Goal: Task Accomplishment & Management: Manage account settings

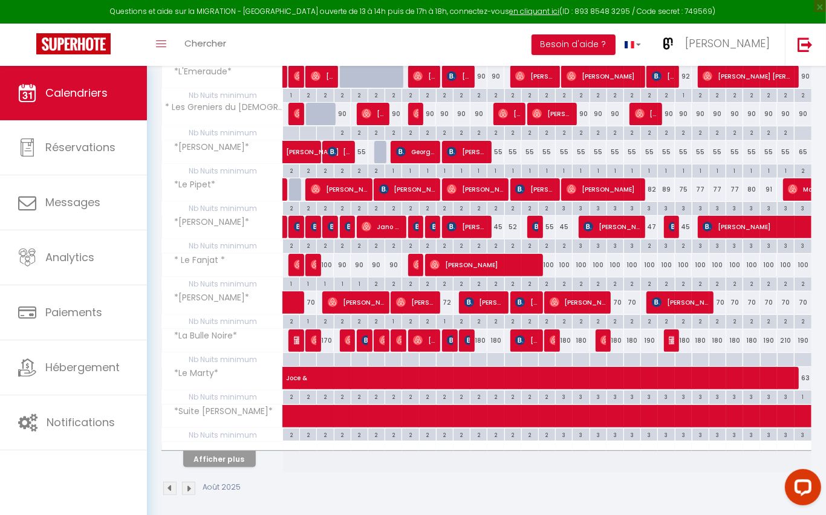
scroll to position [211, 0]
click at [236, 451] on button "Afficher plus" at bounding box center [219, 459] width 73 height 16
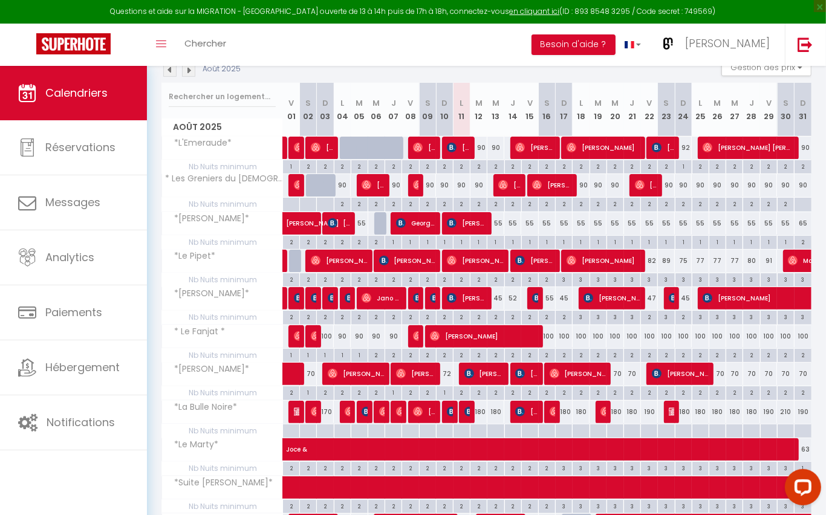
scroll to position [138, 0]
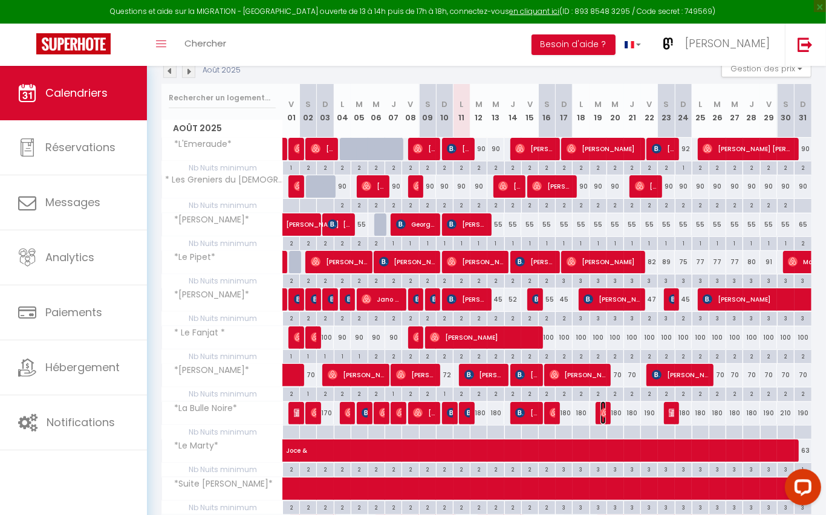
click at [604, 411] on img at bounding box center [606, 413] width 10 height 10
select select "OK"
select select "0"
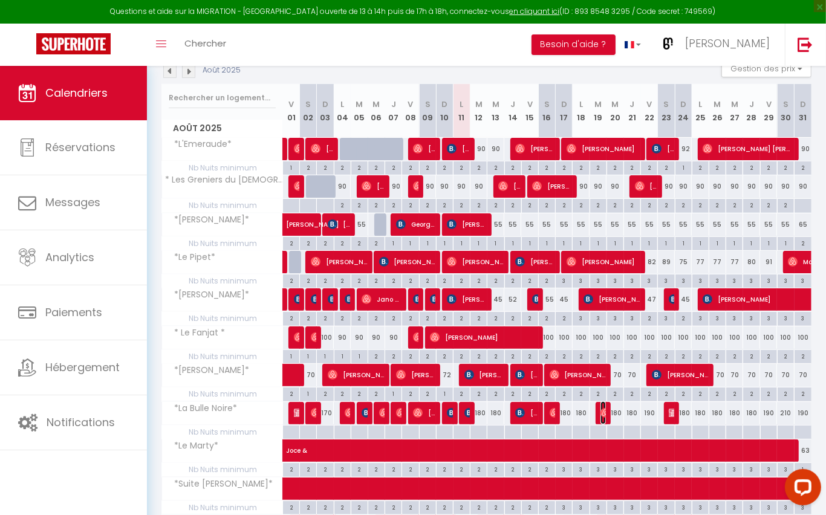
select select "1"
select select
select select "37545"
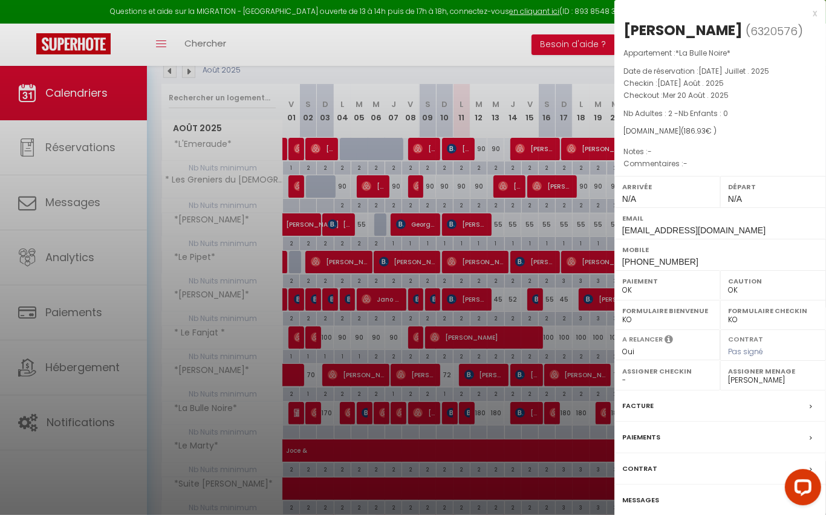
click at [644, 494] on label "Messages" at bounding box center [640, 500] width 37 height 13
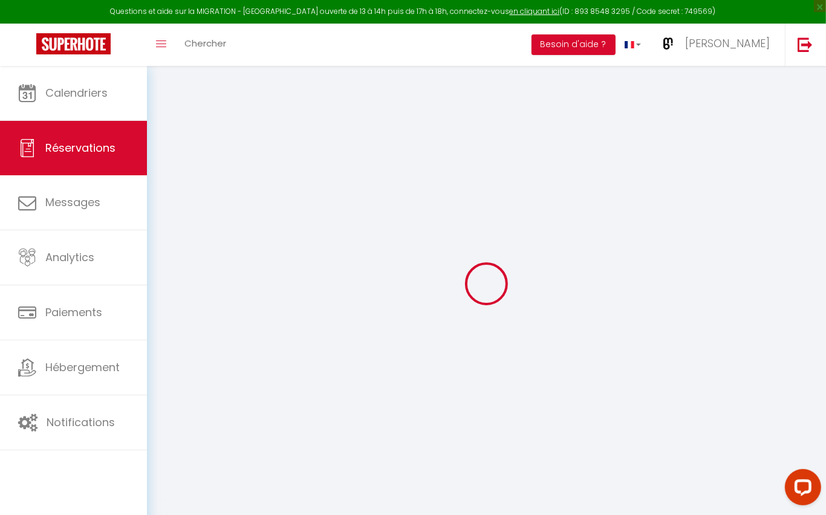
select select
checkbox input "false"
select index
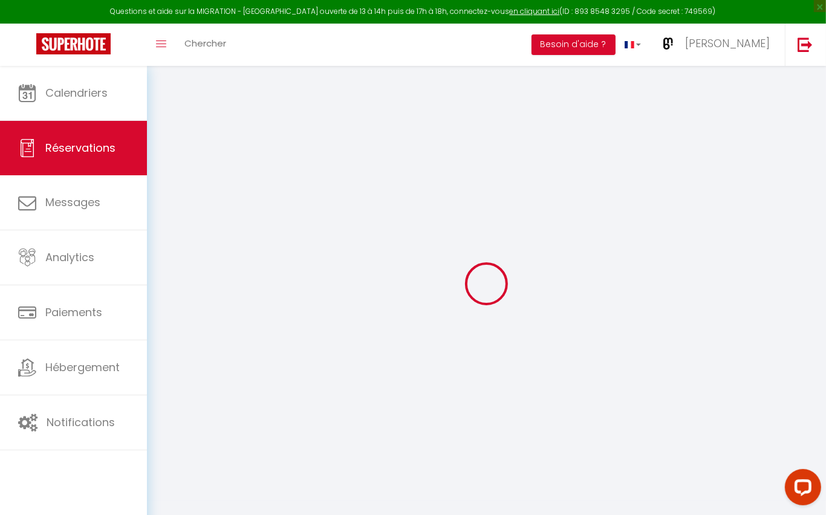
select select
checkbox input "false"
select index
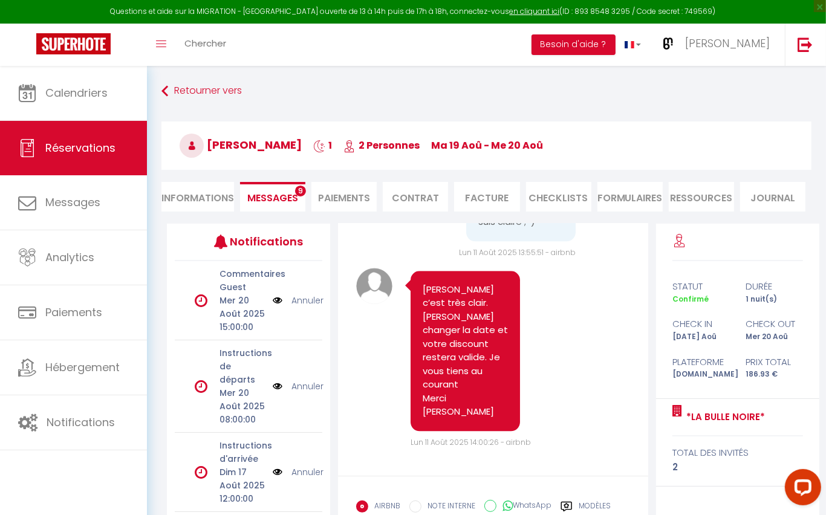
scroll to position [2291, 0]
click at [190, 194] on li "Informations" at bounding box center [198, 197] width 73 height 30
select select
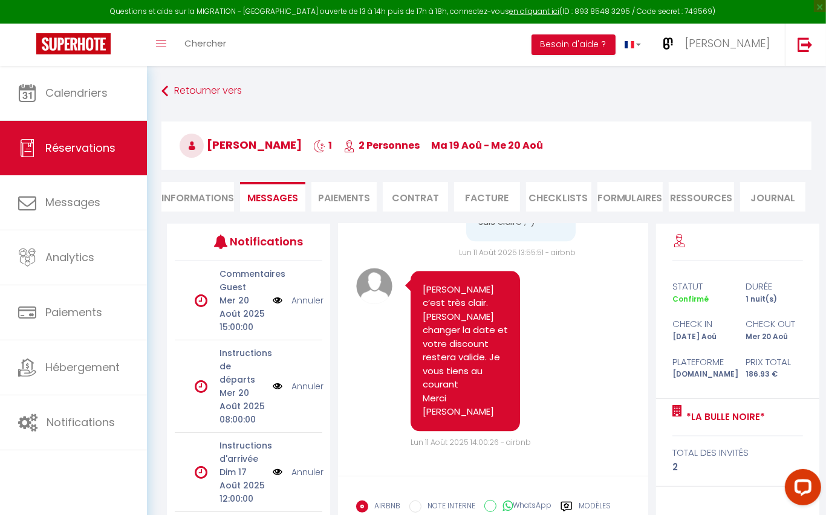
select index
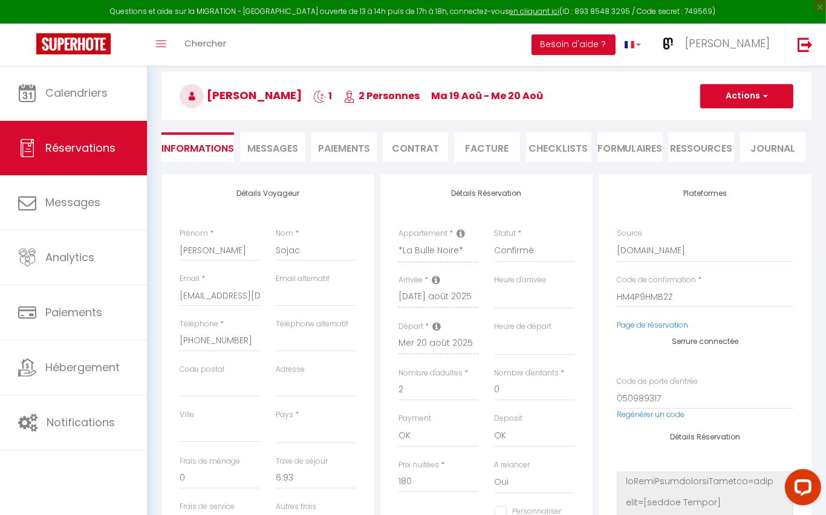
scroll to position [59, 0]
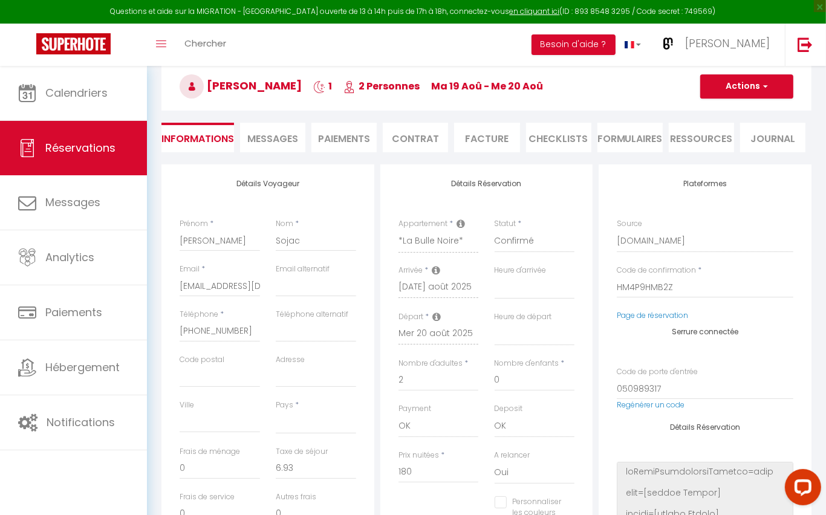
click at [440, 269] on icon at bounding box center [436, 271] width 8 height 10
click at [439, 270] on icon at bounding box center [436, 271] width 8 height 10
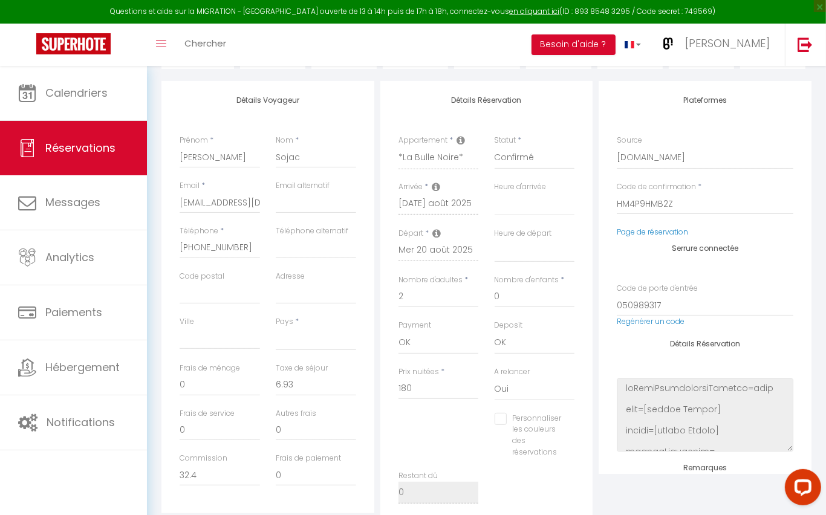
scroll to position [137, 0]
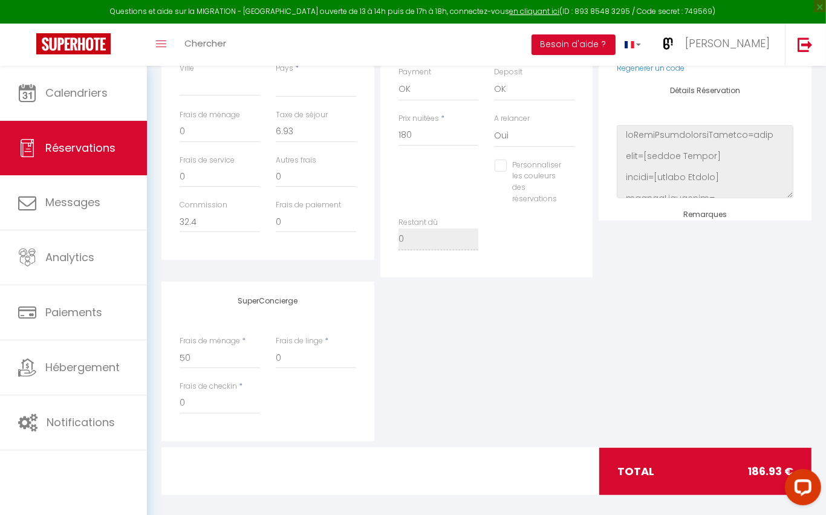
select select
select index
checkbox input "false"
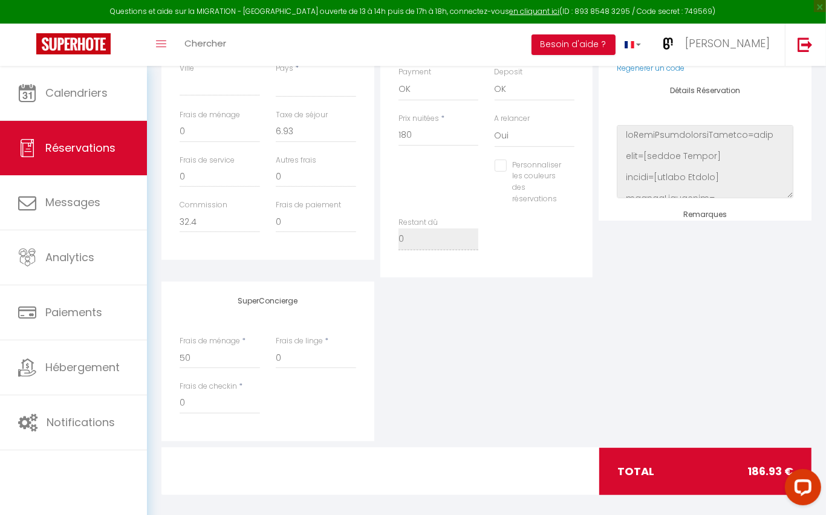
scroll to position [406, 0]
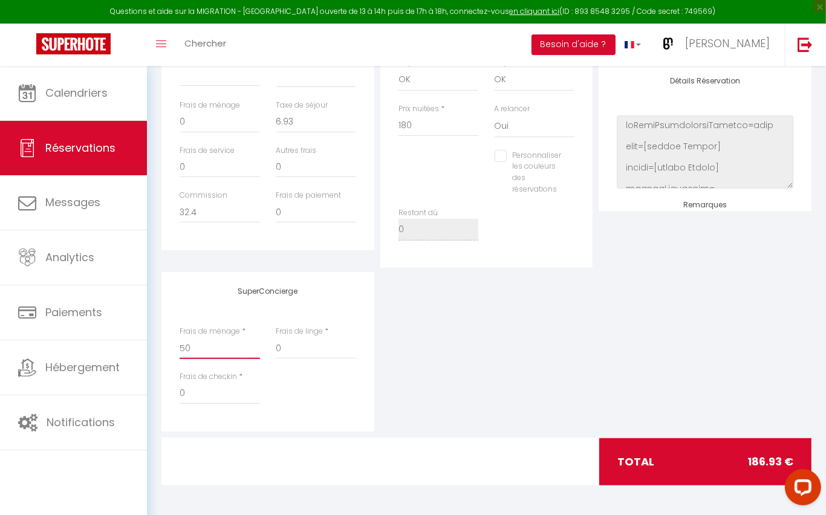
click at [205, 351] on input "50" at bounding box center [220, 349] width 80 height 22
type input "5"
select select
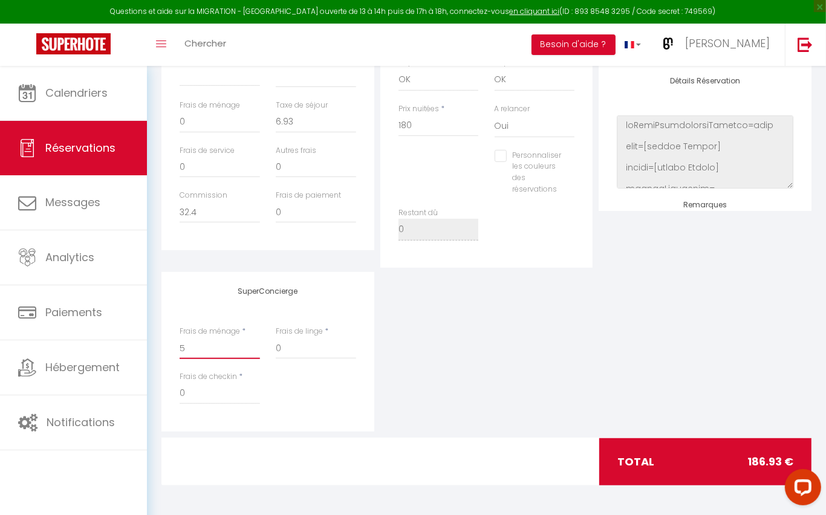
select index
checkbox input "false"
select select
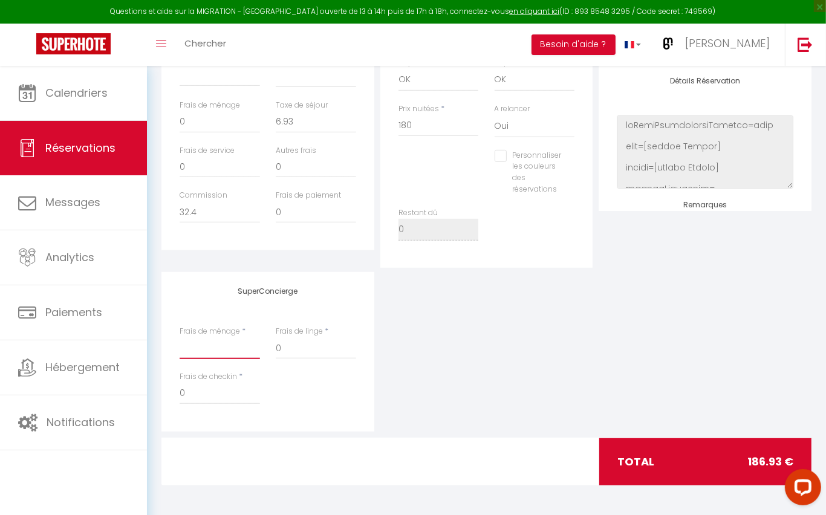
select index
checkbox input "false"
type input "4"
select select
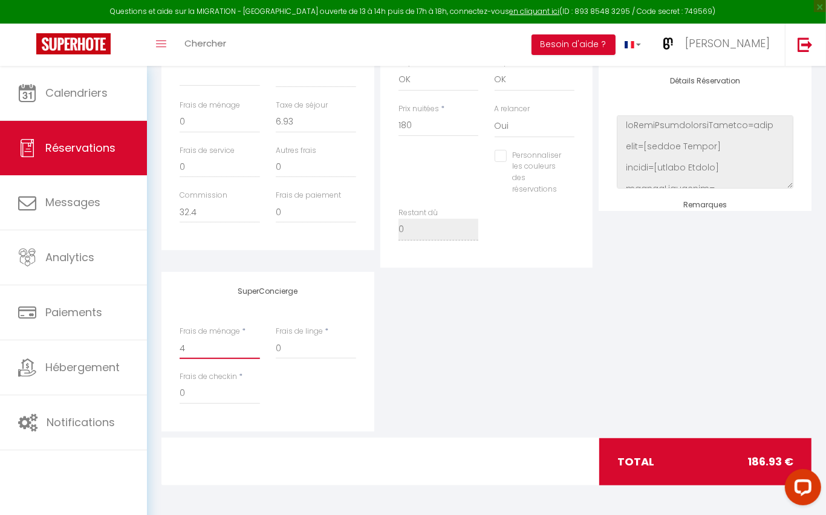
select select
select index
checkbox input "false"
type input "4à"
select select
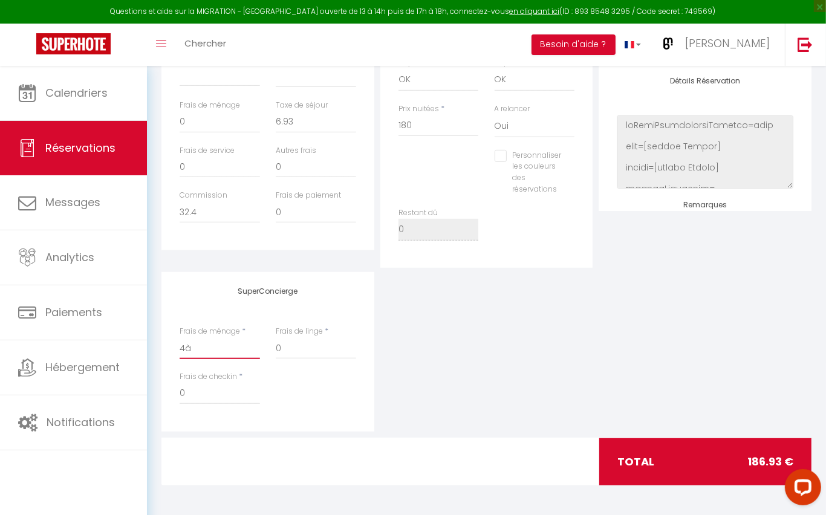
select select
select index
checkbox input "false"
type input "4"
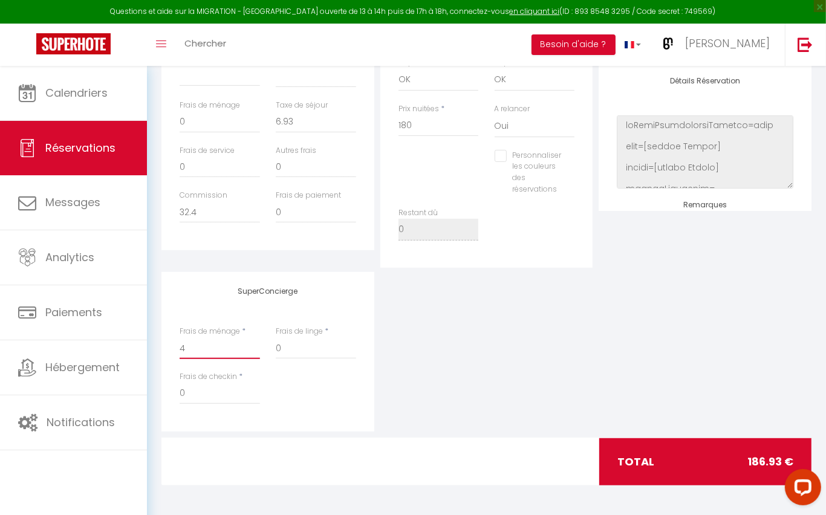
select select
select index
checkbox input "false"
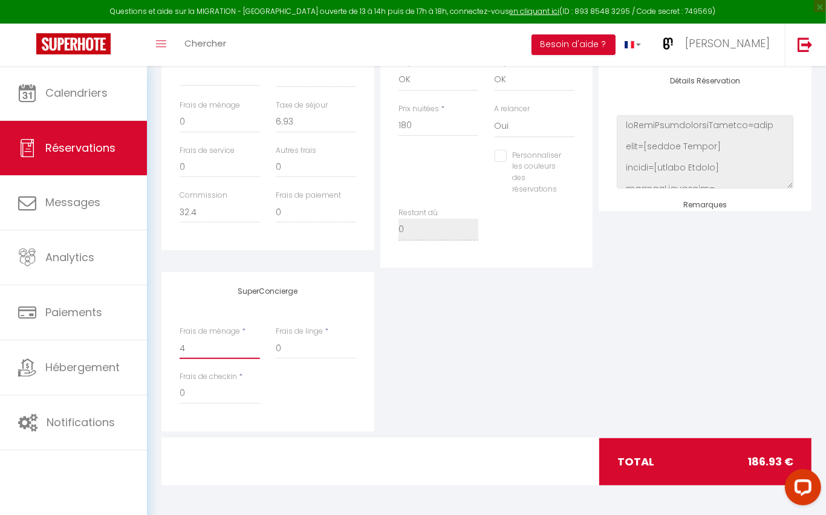
type input "40"
select select
select index
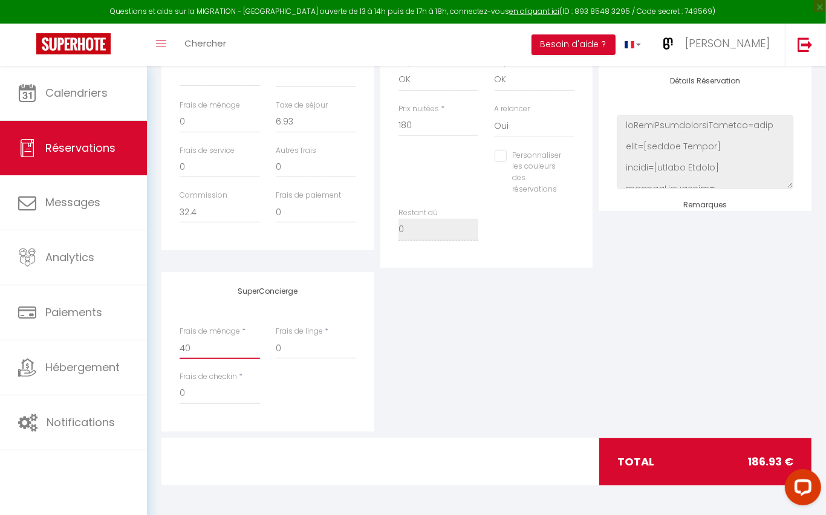
checkbox input "false"
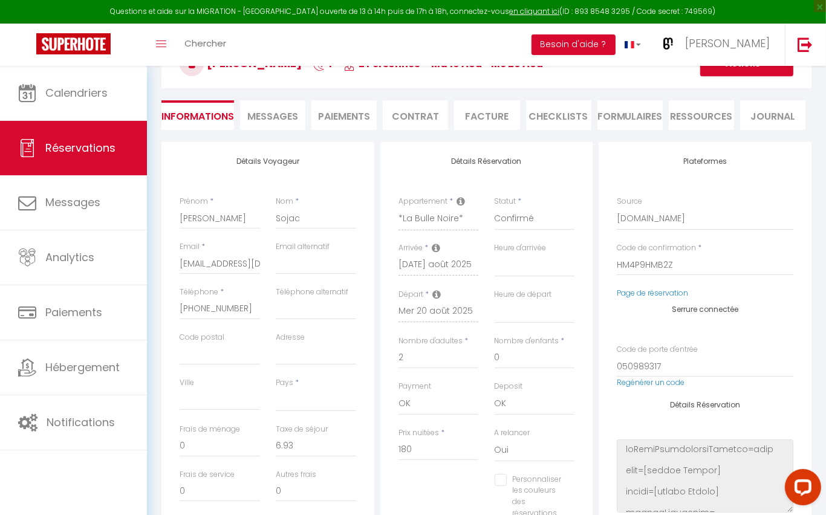
scroll to position [68, 0]
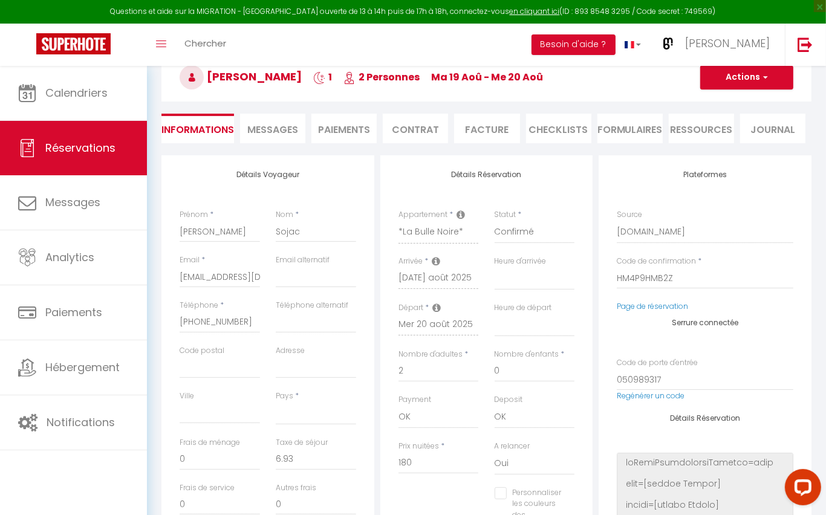
type input "40"
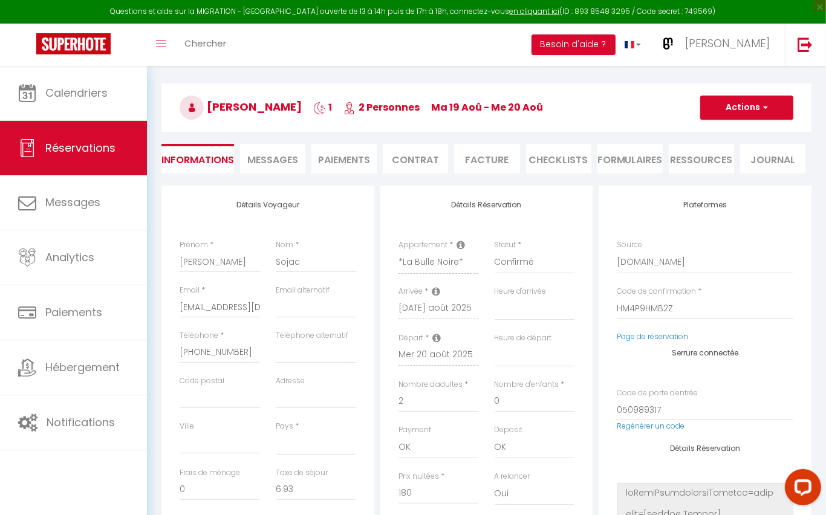
scroll to position [0, 0]
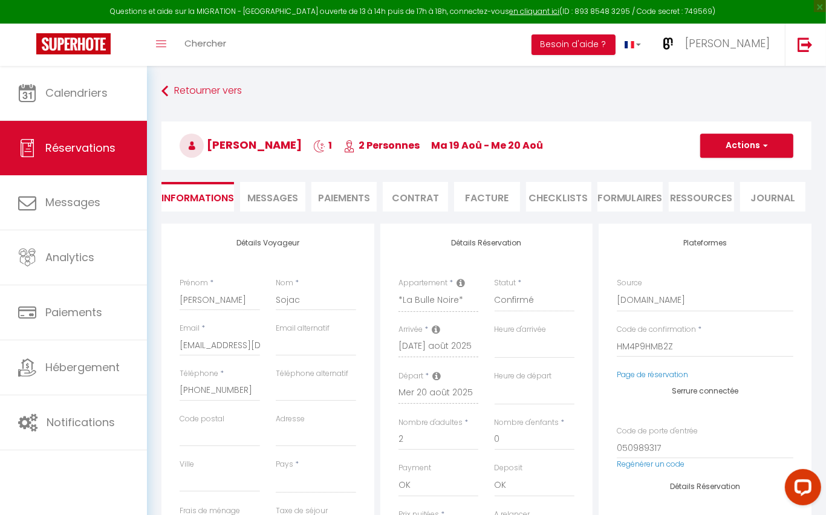
click at [342, 200] on li "Paiements" at bounding box center [344, 197] width 65 height 30
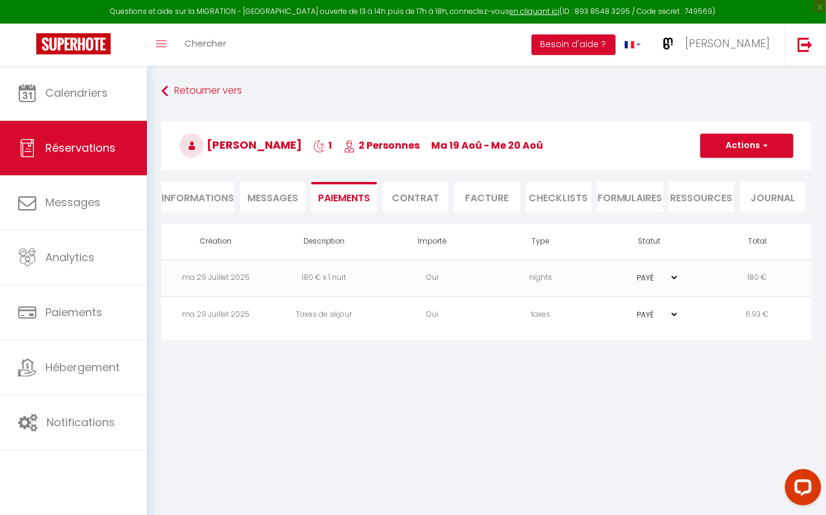
click at [414, 191] on li "Contrat" at bounding box center [415, 197] width 65 height 30
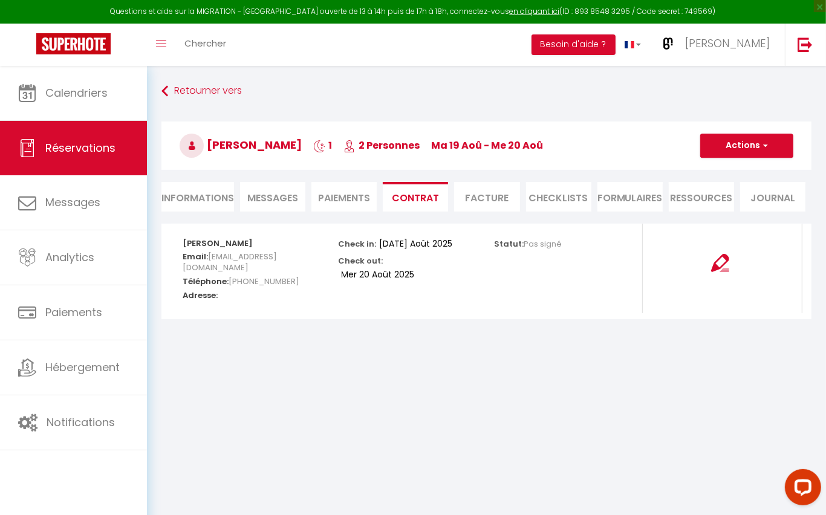
click at [485, 190] on li "Facture" at bounding box center [486, 197] width 65 height 30
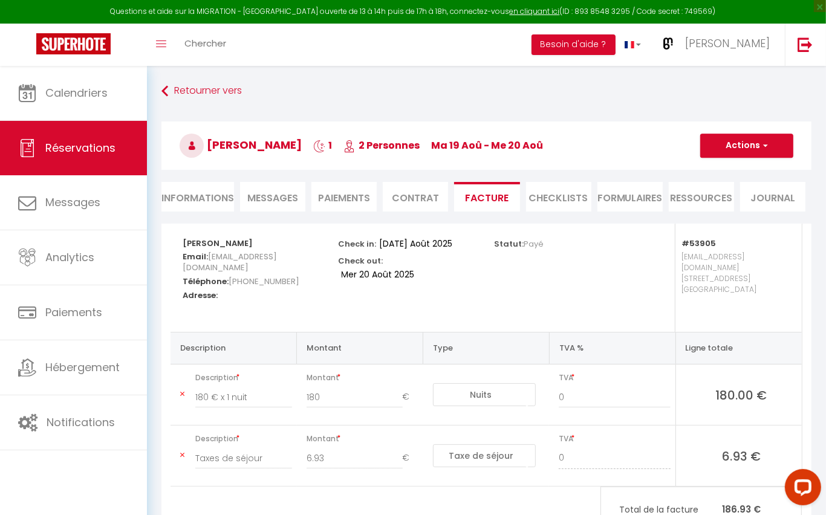
click at [564, 194] on li "CHECKLISTS" at bounding box center [558, 197] width 65 height 30
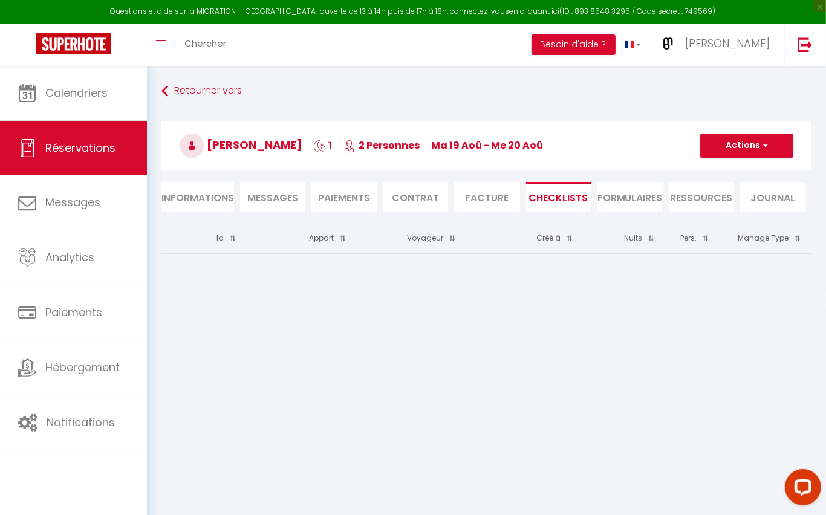
click at [625, 197] on li "FORMULAIRES" at bounding box center [630, 197] width 65 height 30
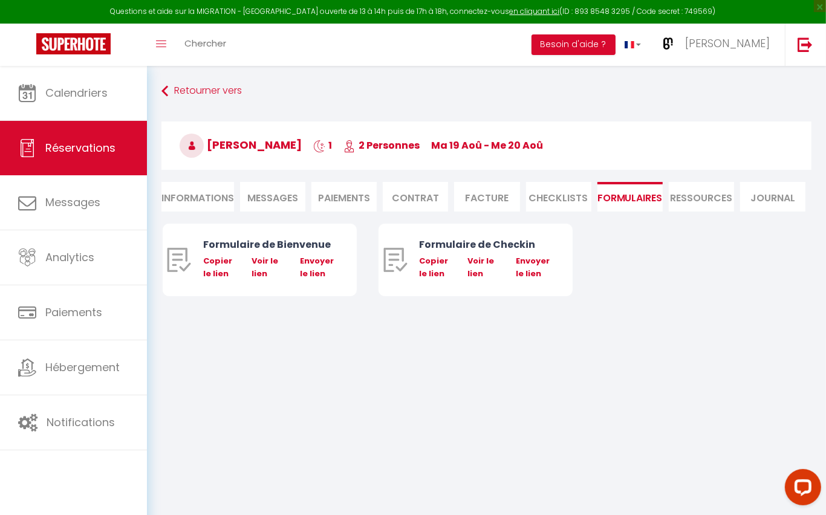
click at [691, 197] on li "Ressources" at bounding box center [701, 197] width 65 height 30
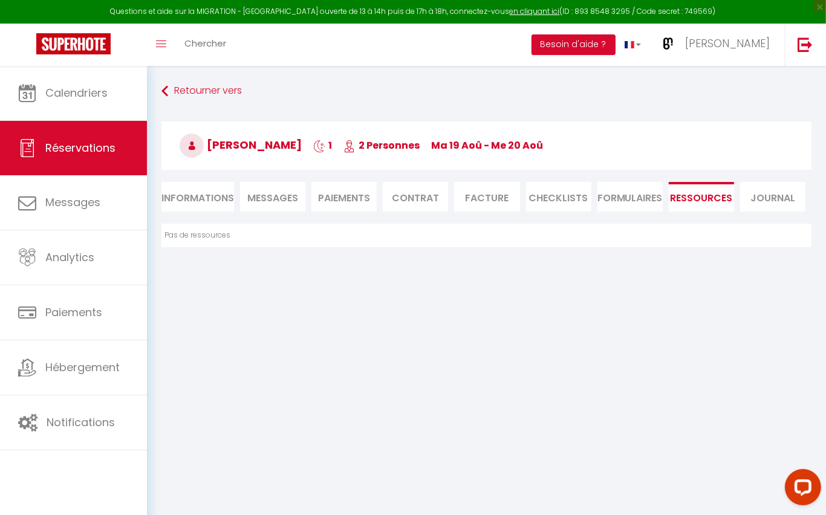
click at [771, 199] on li "Journal" at bounding box center [772, 197] width 65 height 30
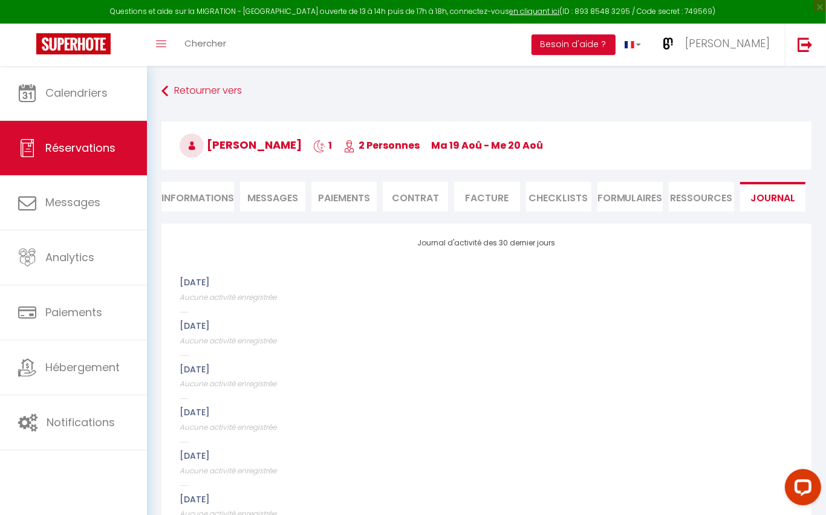
click at [191, 197] on li "Informations" at bounding box center [198, 197] width 73 height 30
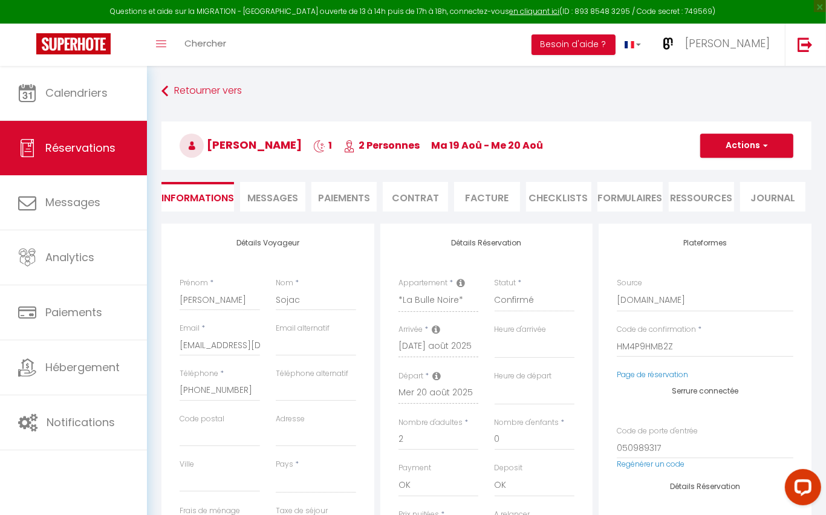
select select
select index
click at [771, 149] on button "Actions" at bounding box center [747, 146] width 93 height 24
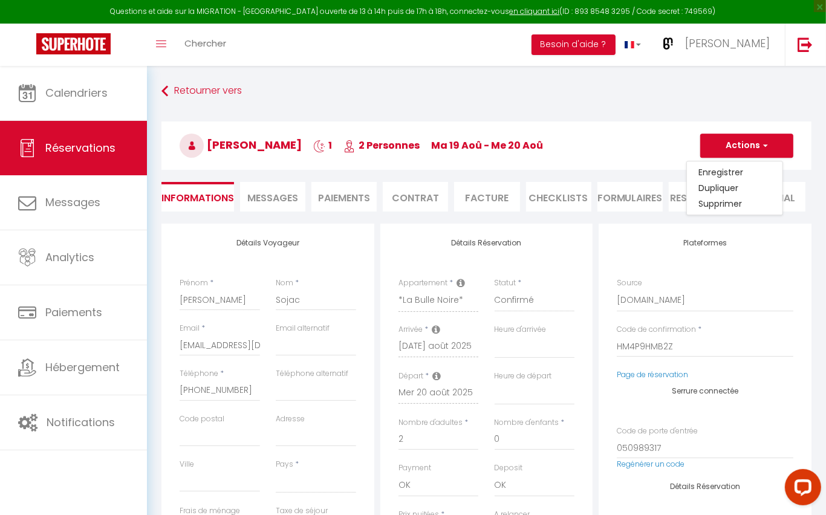
click at [637, 149] on h3 "[PERSON_NAME] 1 2 Personnes ma 19 Aoû - me 20 Aoû" at bounding box center [487, 146] width 650 height 48
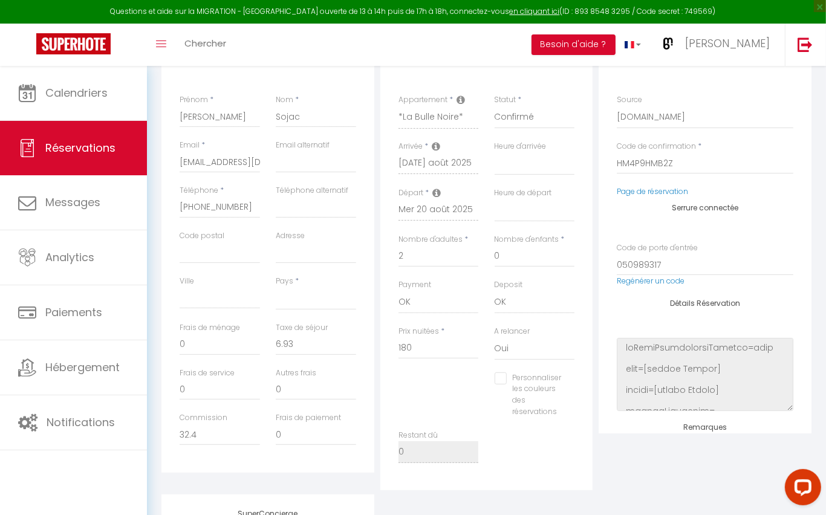
scroll to position [211, 0]
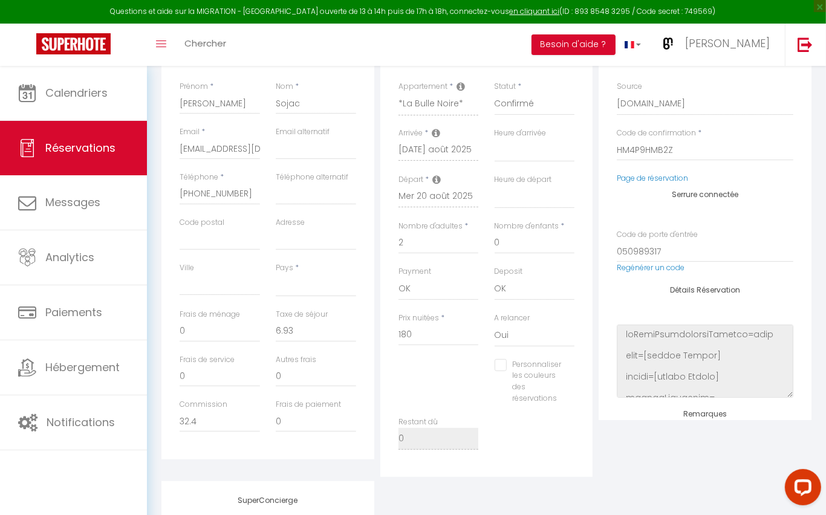
select select
select index
checkbox input "false"
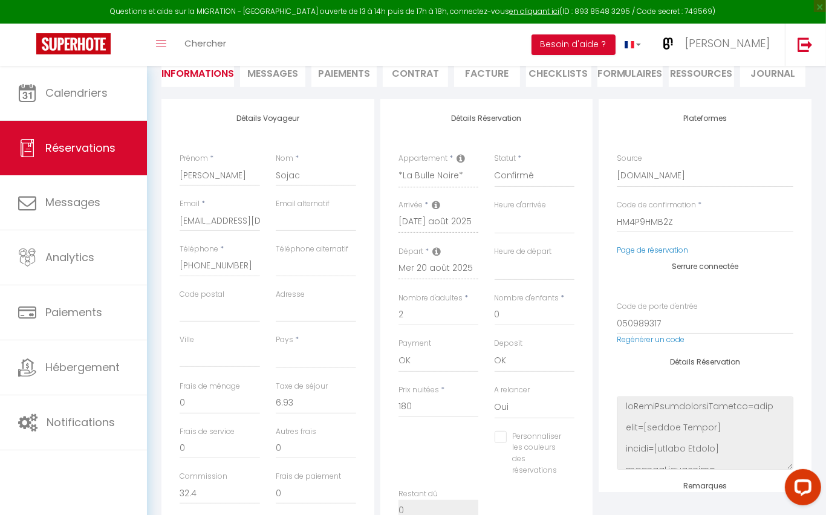
scroll to position [123, 0]
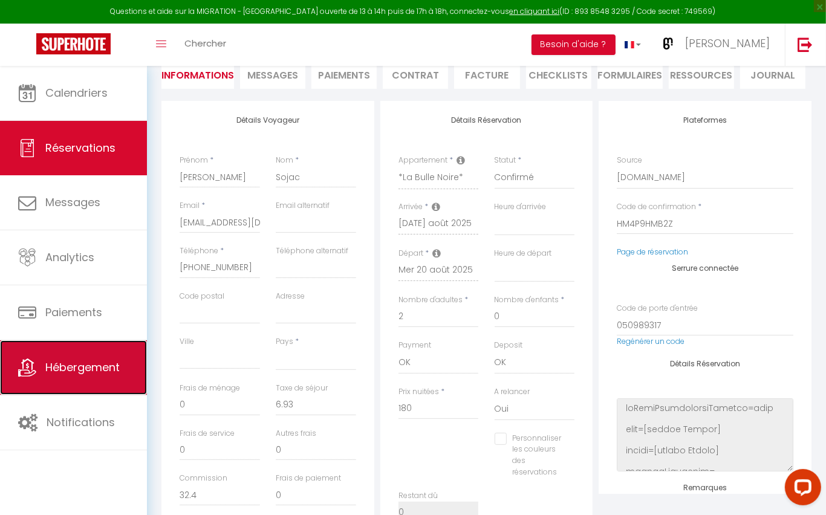
click at [72, 376] on link "Hébergement" at bounding box center [73, 368] width 147 height 54
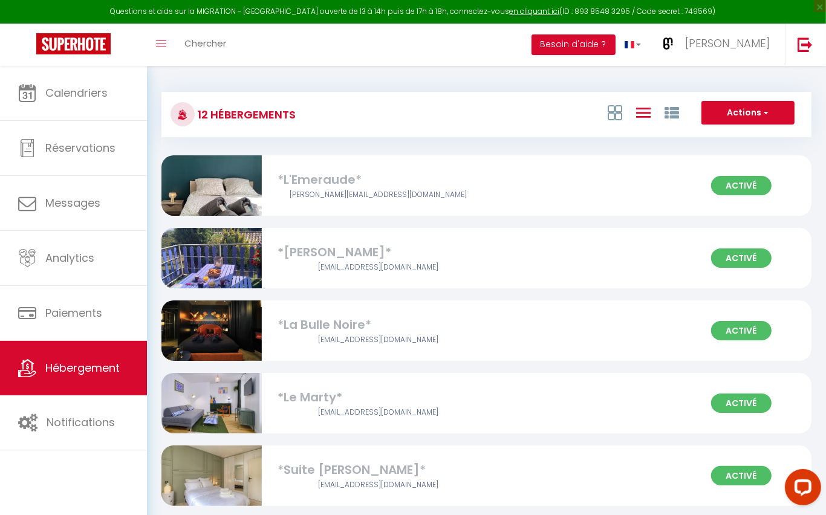
click at [416, 329] on div "*La Bulle Noire*" at bounding box center [378, 325] width 201 height 19
click at [376, 323] on div "*La Bulle Noire*" at bounding box center [378, 325] width 201 height 19
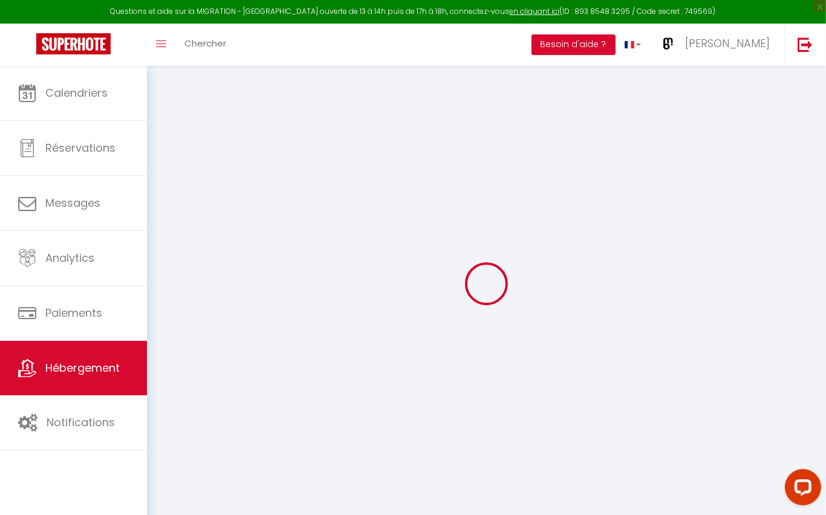
type input "*La Bulle Noire*"
type input "Fatima"
type input "Beldjoudi"
type input "38200"
type input "[GEOGRAPHIC_DATA]"
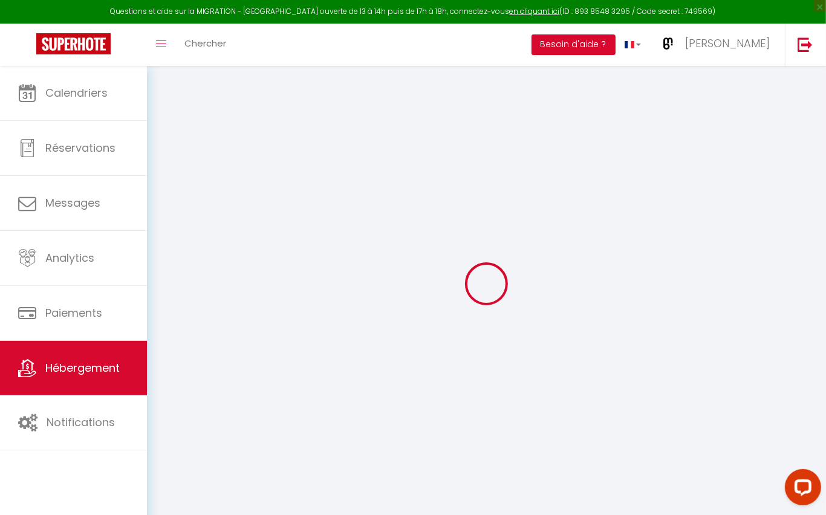
select select "unique_homes"
select select "other"
select select "2"
type input "170"
type input "6.50"
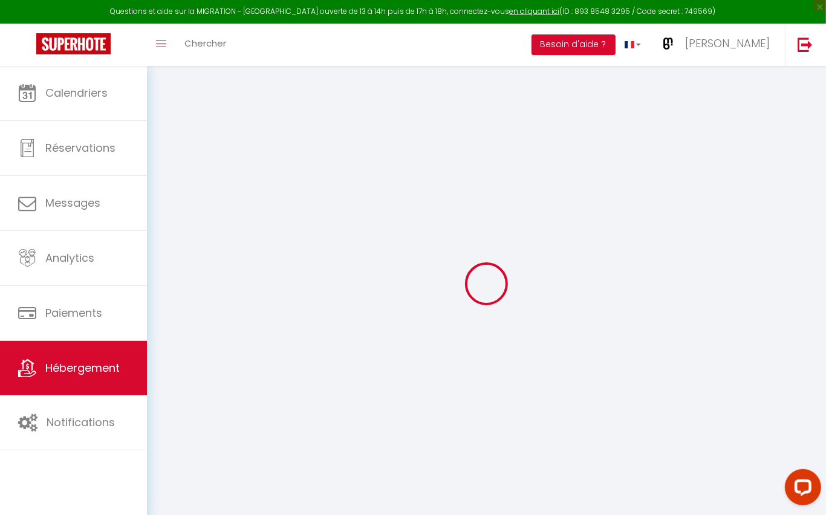
type input "150"
select select
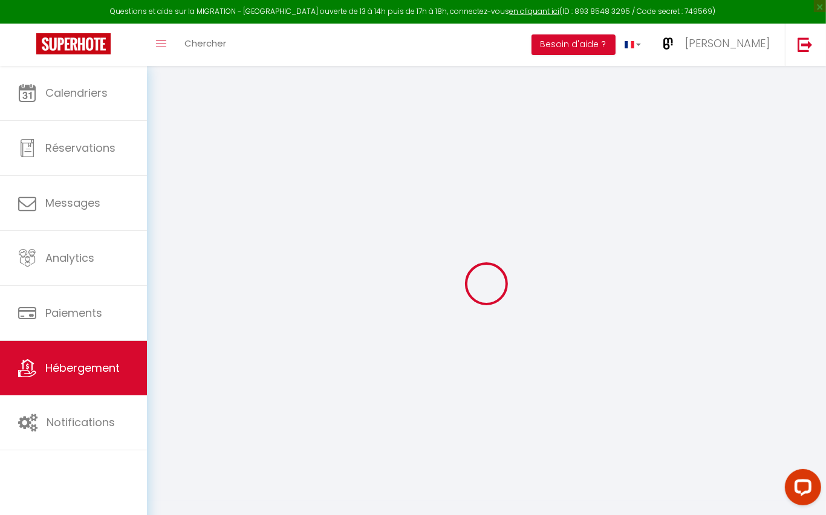
select select
type input "[STREET_ADDRESS]"
type input "38200"
type input "[GEOGRAPHIC_DATA]"
type input "[EMAIL_ADDRESS][DOMAIN_NAME]"
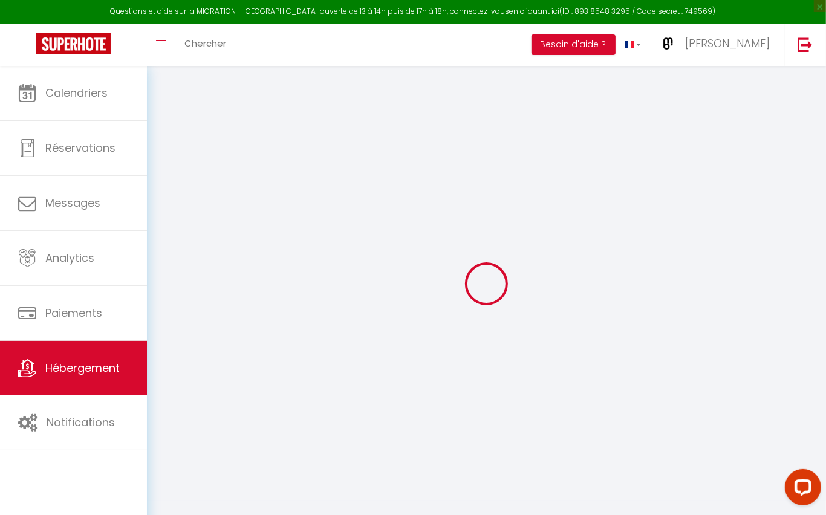
select select "10915"
checkbox input "false"
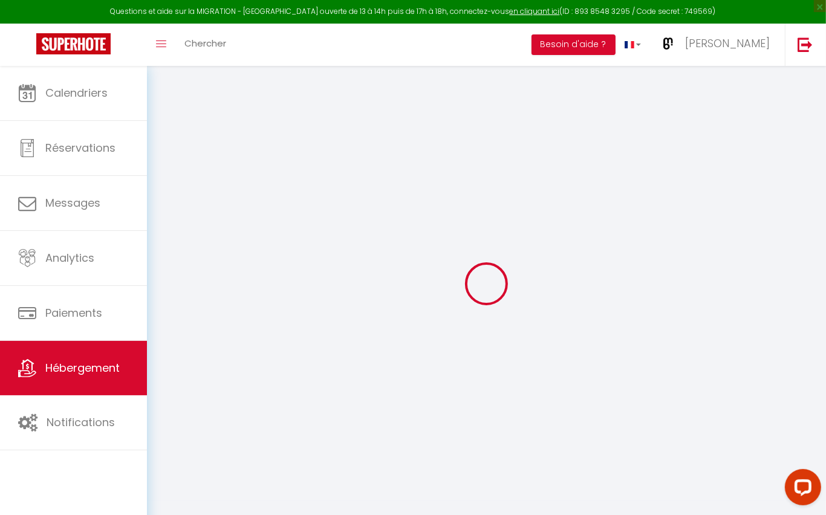
select select "37545"
type input "25"
type input "50"
type input "0"
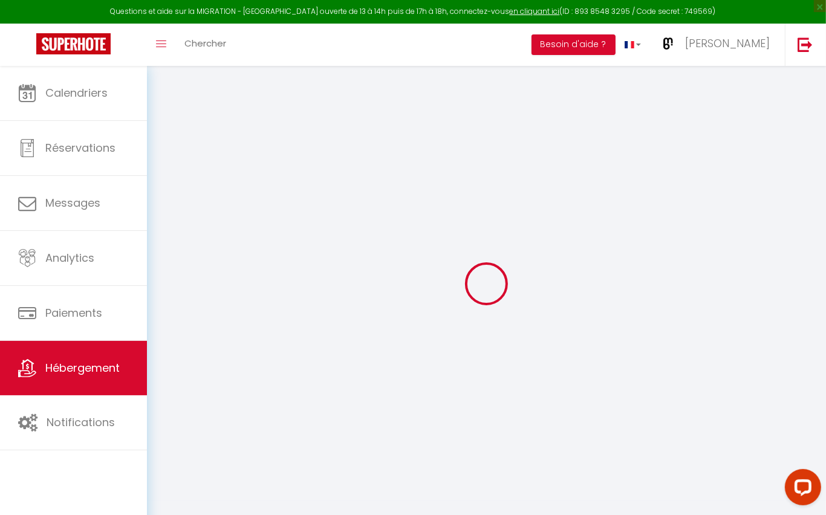
type input "0"
select select
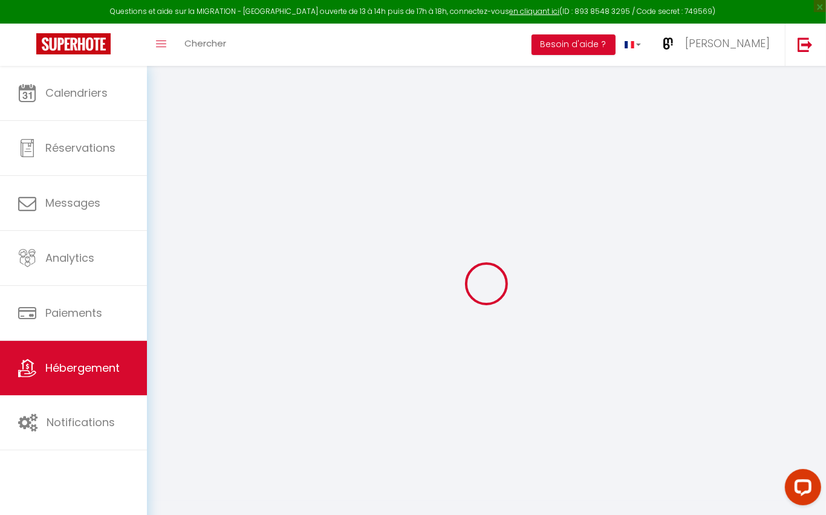
select select
checkbox input "false"
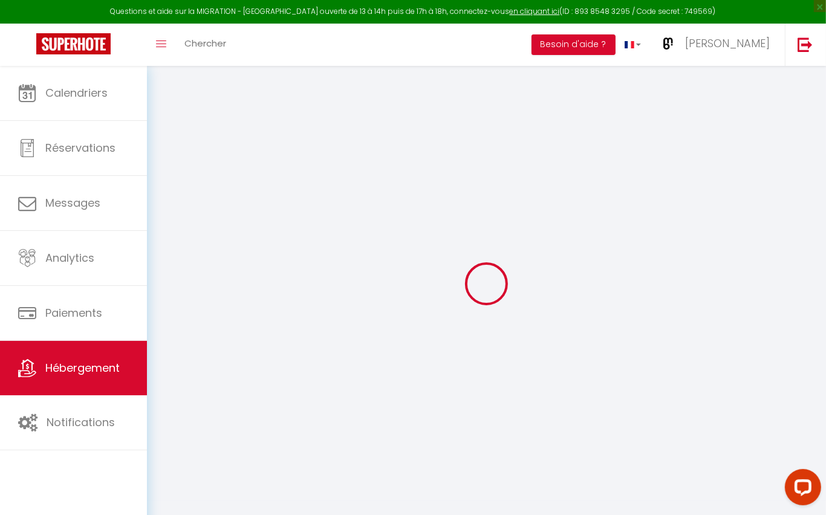
checkbox input "false"
select select "16:00"
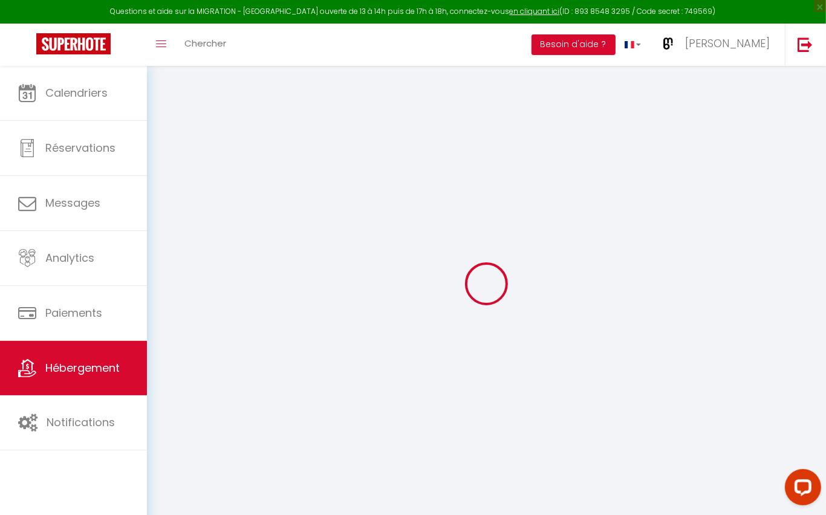
select select
select select "11:00"
select select "15"
select select "120"
select select
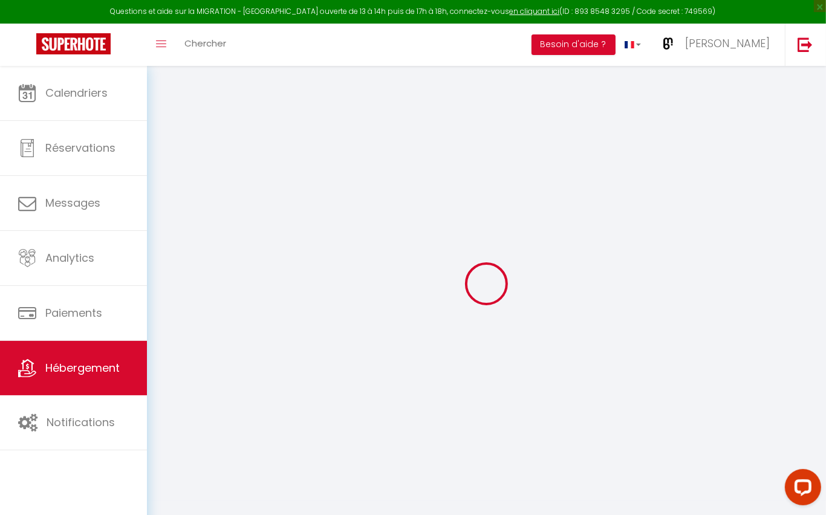
checkbox input "false"
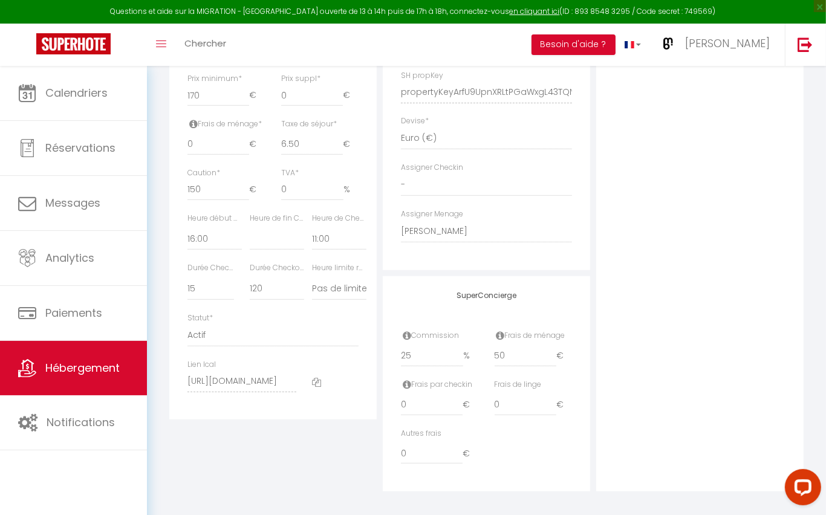
scroll to position [549, 0]
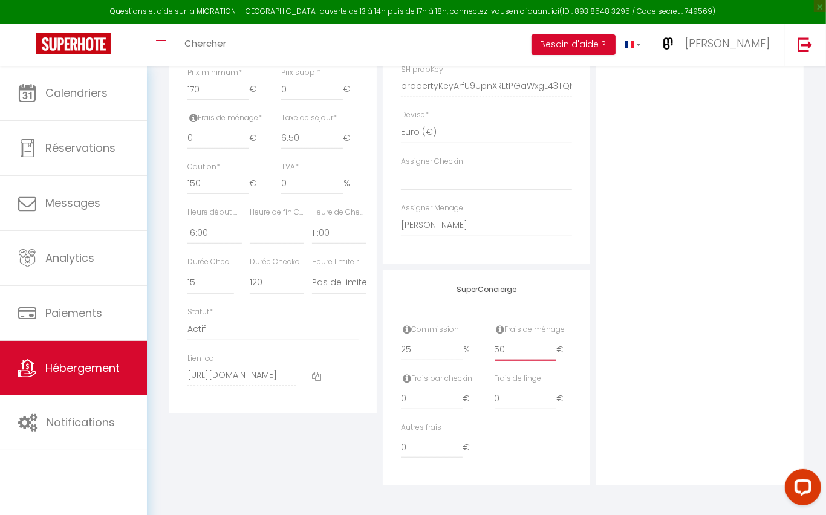
click at [523, 350] on input "50" at bounding box center [526, 350] width 62 height 22
type input "49"
select select
checkbox input "false"
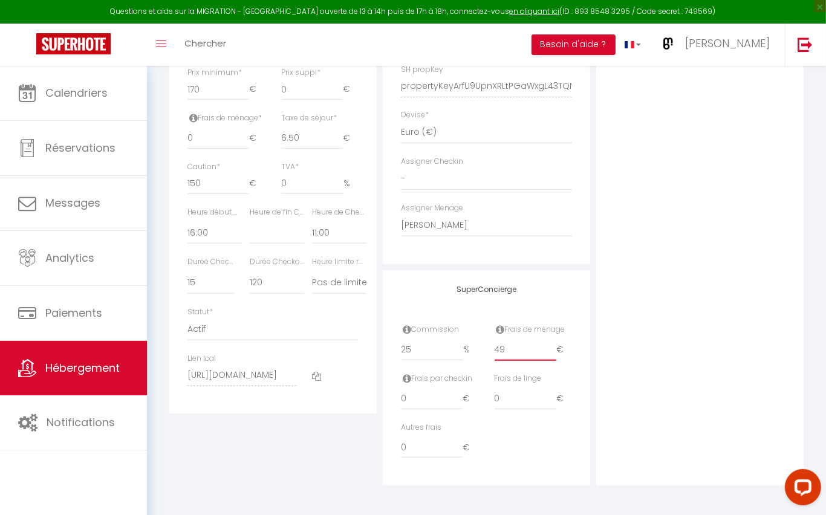
checkbox input "false"
click at [552, 353] on input "49" at bounding box center [526, 350] width 62 height 22
type input "48"
click at [552, 353] on input "48" at bounding box center [526, 350] width 62 height 22
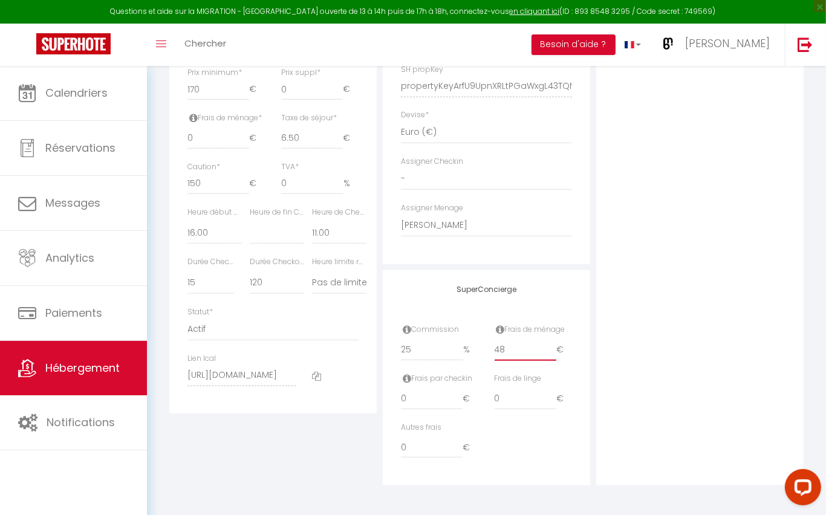
select select
checkbox input "false"
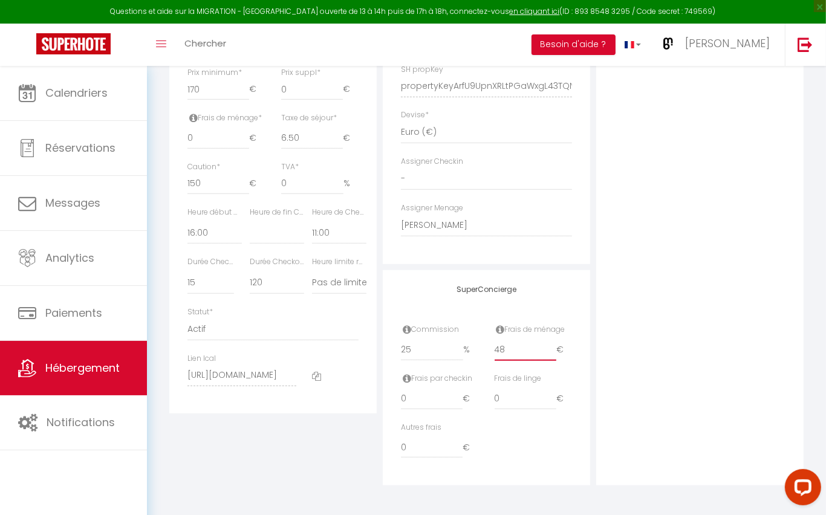
type input "47"
select select
checkbox input "false"
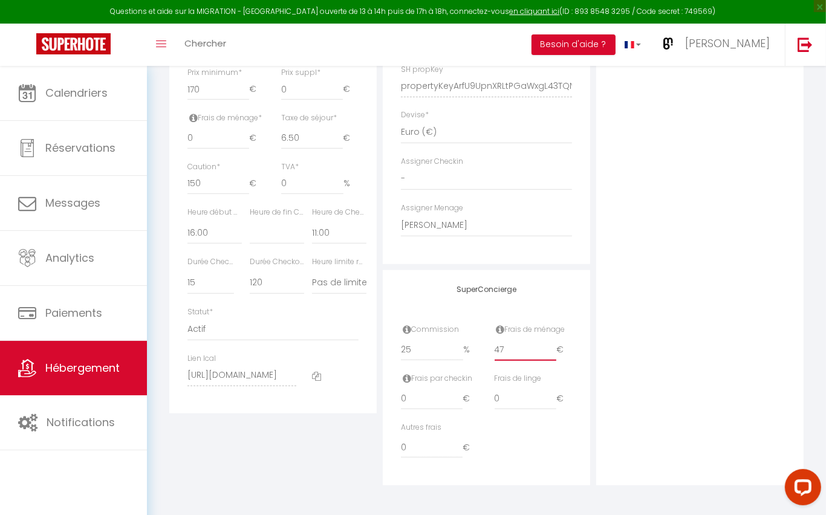
checkbox input "false"
click at [552, 353] on input "47" at bounding box center [526, 350] width 62 height 22
type input "46"
select select
checkbox input "false"
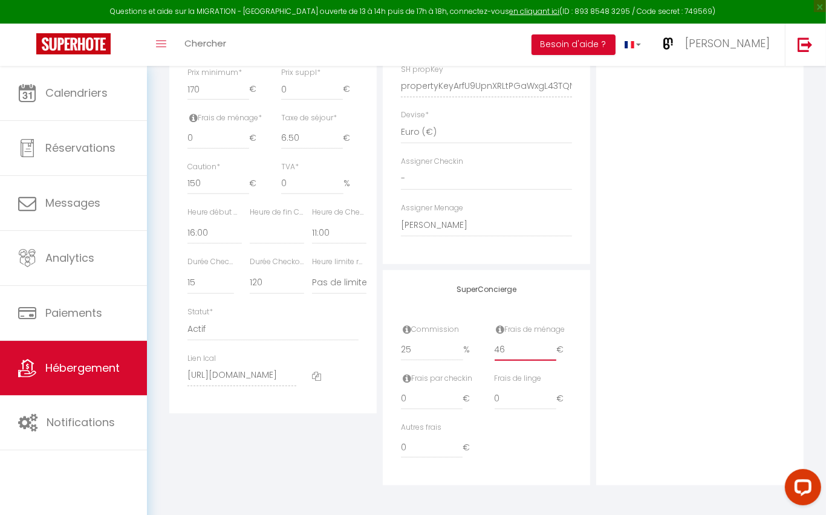
checkbox input "false"
click at [552, 353] on input "46" at bounding box center [526, 350] width 62 height 22
type input "45"
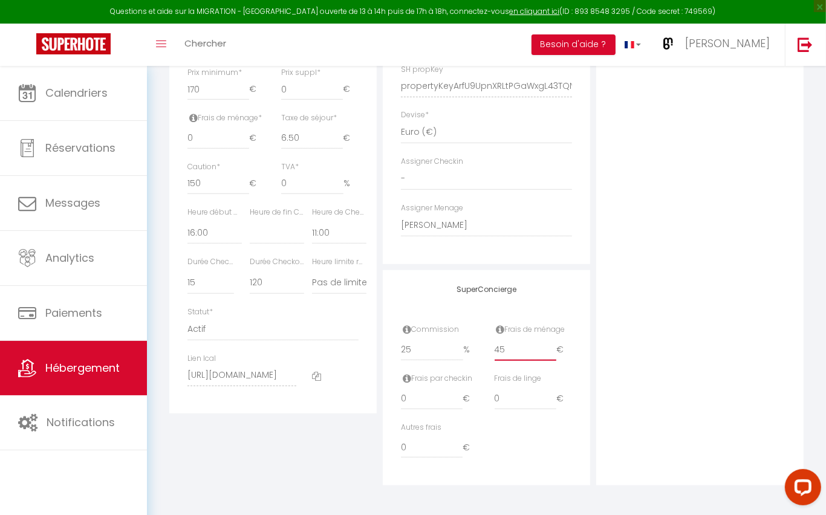
select select
checkbox input "false"
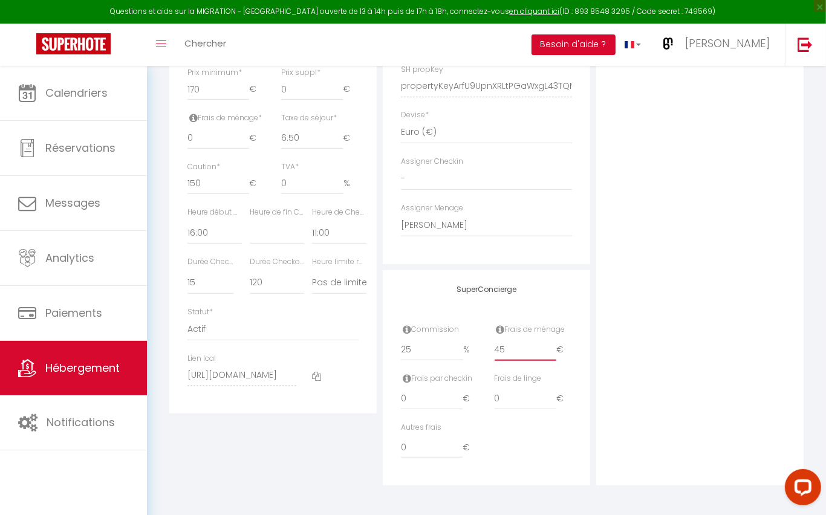
click at [552, 353] on input "45" at bounding box center [526, 350] width 62 height 22
type input "44"
select select
checkbox input "false"
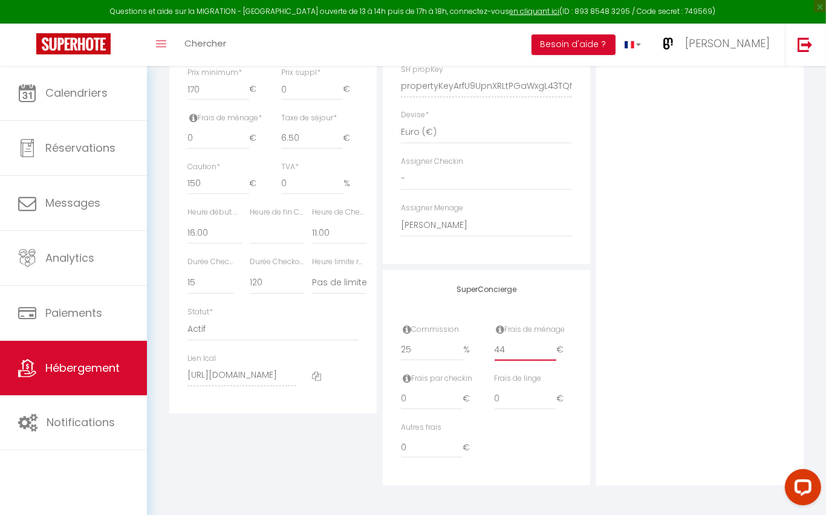
checkbox input "false"
click at [552, 353] on input "44" at bounding box center [526, 350] width 62 height 22
type input "43"
select select
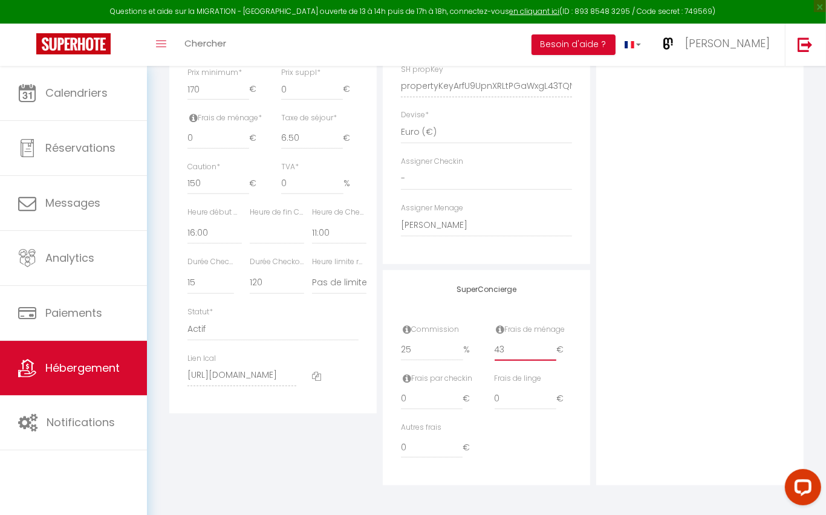
checkbox input "false"
click at [552, 353] on input "43" at bounding box center [526, 350] width 62 height 22
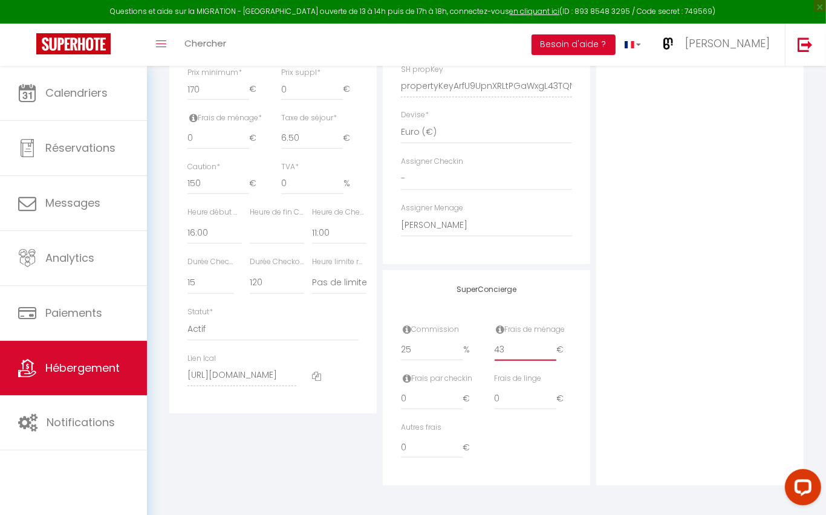
type input "42"
select select
checkbox input "false"
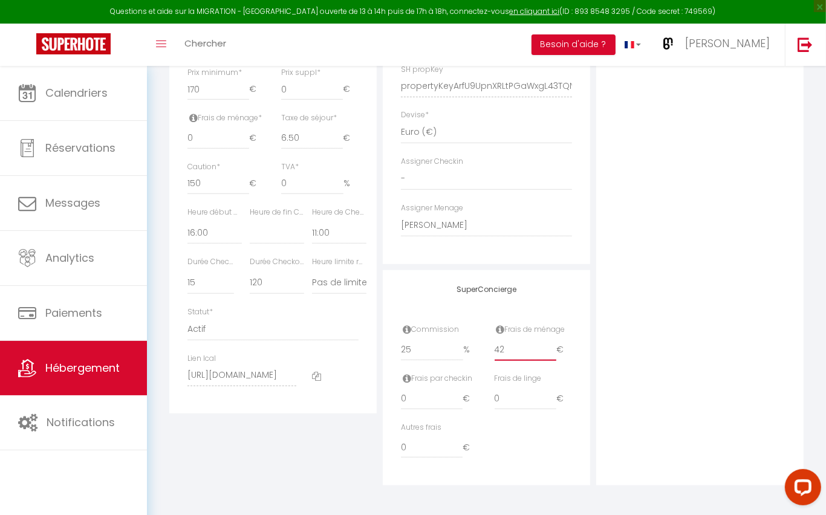
checkbox input "false"
click at [552, 353] on input "42" at bounding box center [526, 350] width 62 height 22
type input "41"
select select
checkbox input "false"
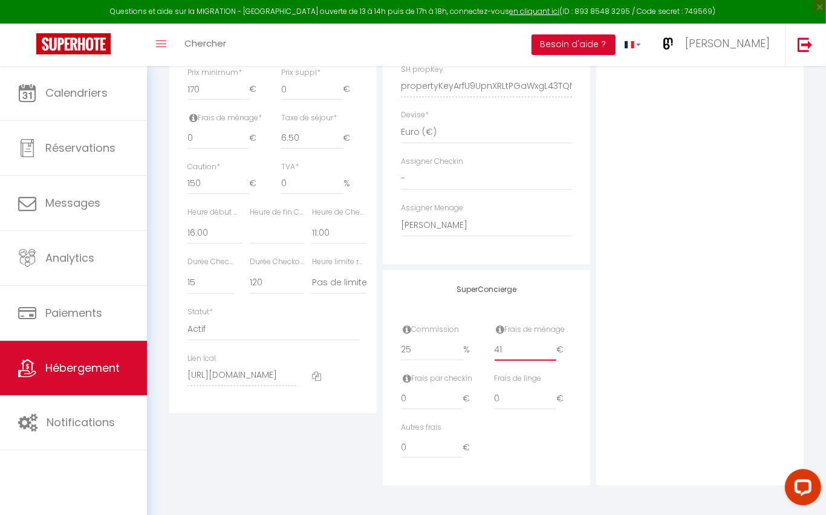
checkbox input "false"
click at [552, 353] on input "41" at bounding box center [526, 350] width 62 height 22
type input "40"
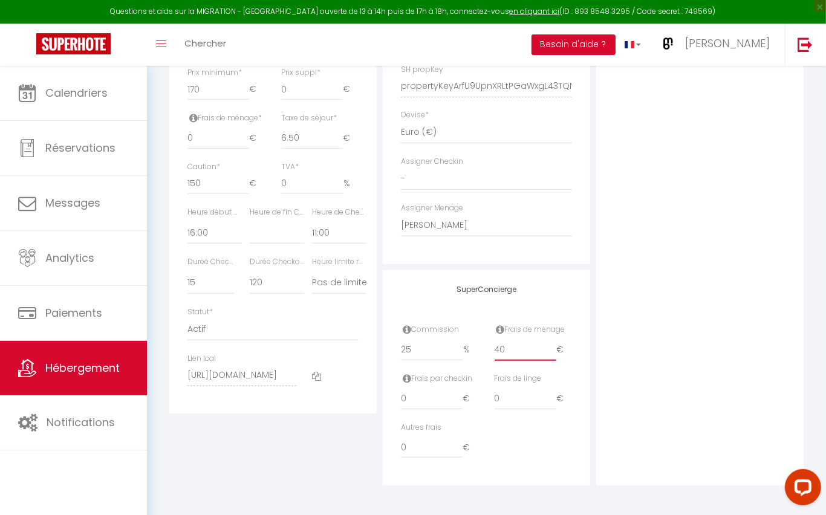
select select
checkbox input "false"
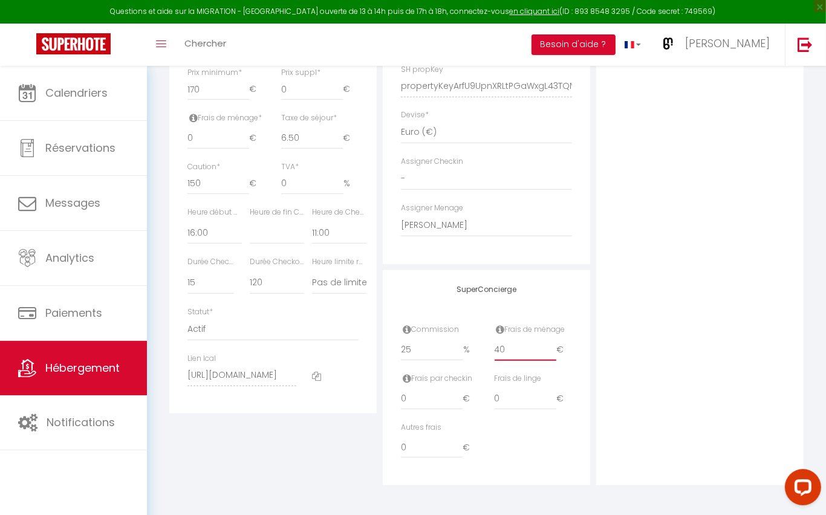
type input "40"
click at [552, 353] on input "40" at bounding box center [526, 350] width 62 height 22
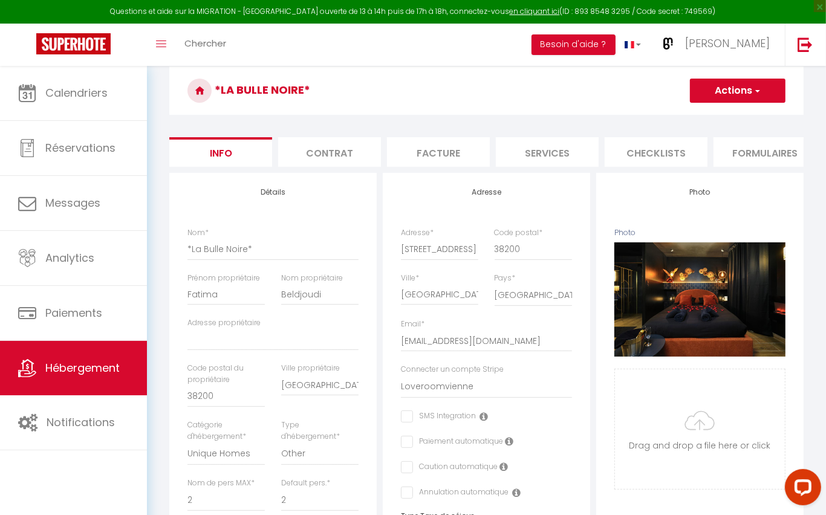
scroll to position [42, 0]
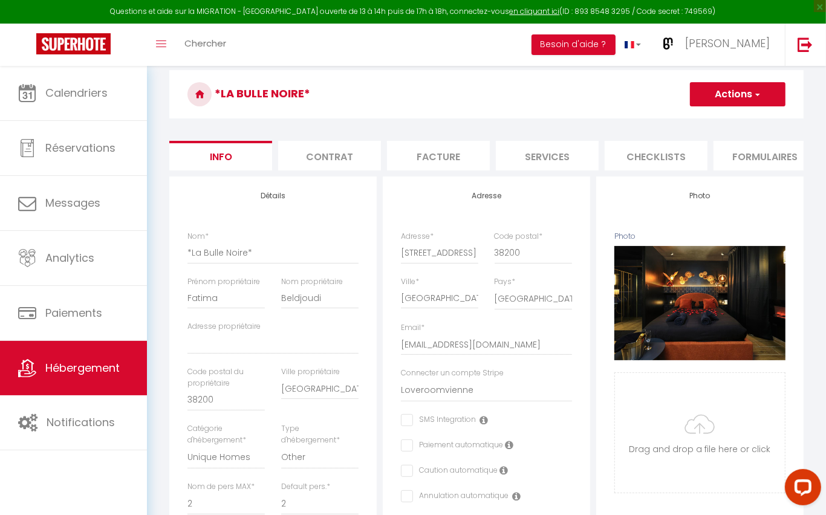
click at [731, 91] on button "Actions" at bounding box center [738, 94] width 96 height 24
click at [699, 122] on input "Enregistrer" at bounding box center [690, 121] width 45 height 12
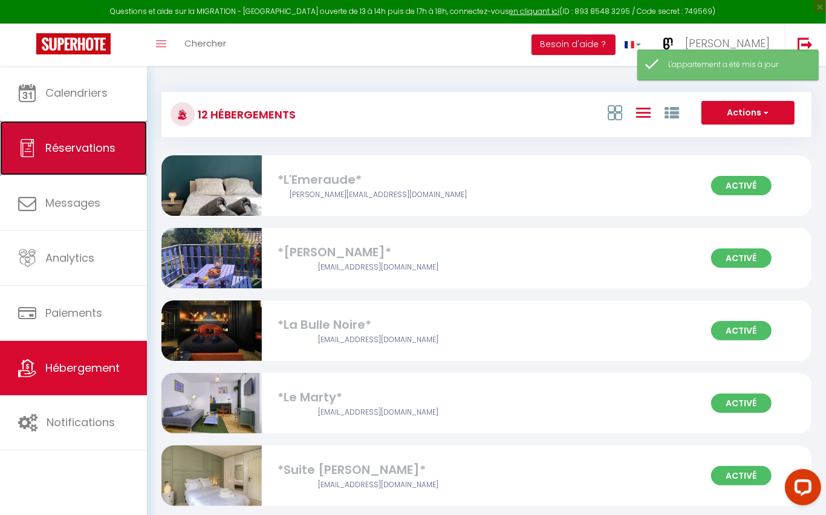
click at [74, 154] on span "Réservations" at bounding box center [80, 147] width 70 height 15
select select "not_cancelled"
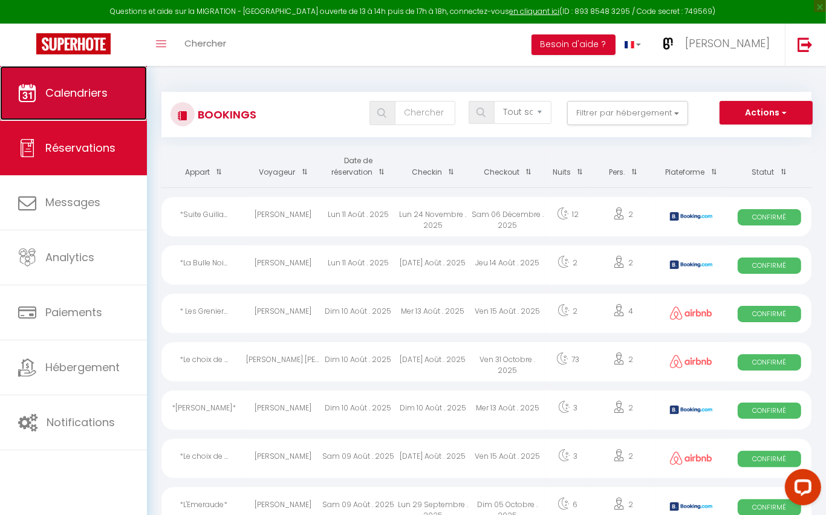
click at [93, 90] on span "Calendriers" at bounding box center [76, 92] width 62 height 15
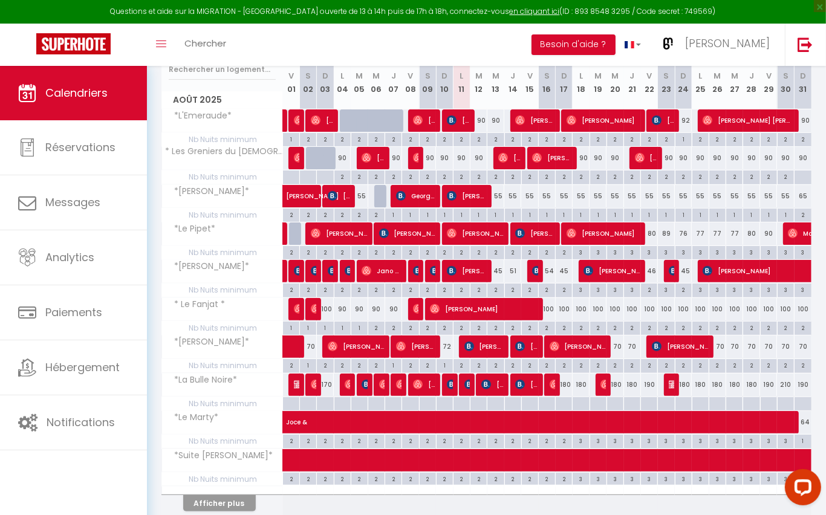
scroll to position [168, 0]
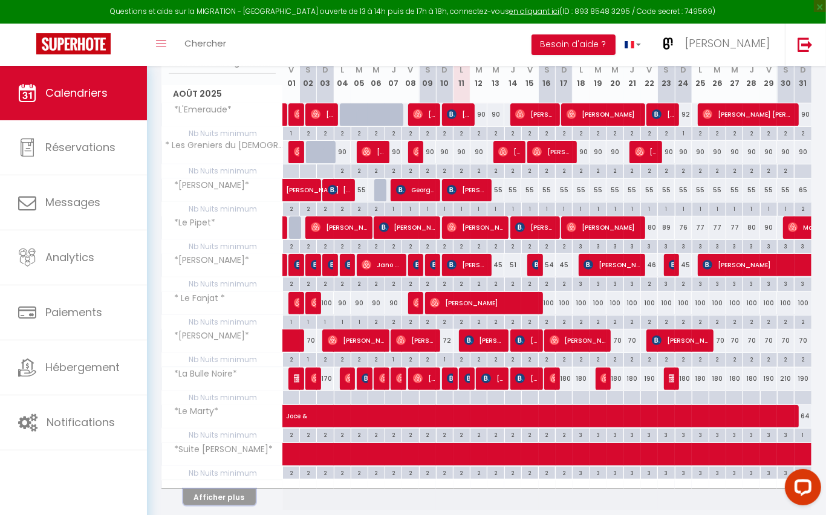
click at [227, 493] on button "Afficher plus" at bounding box center [219, 497] width 73 height 16
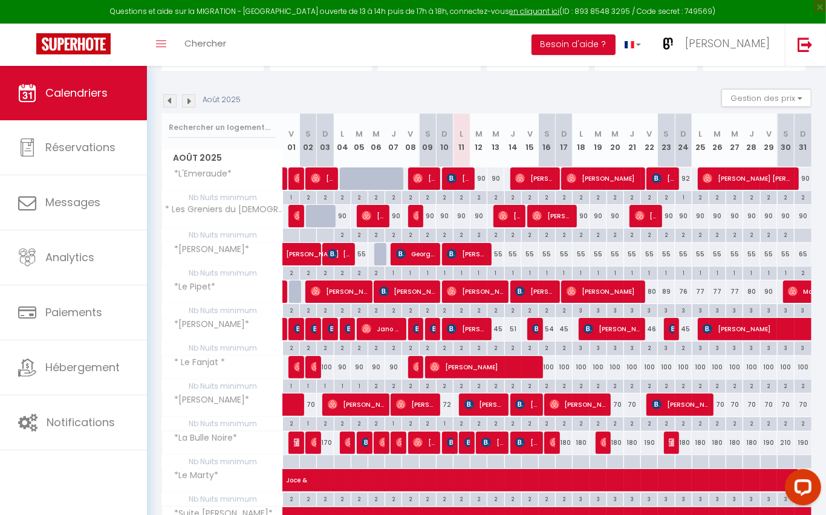
scroll to position [102, 0]
